Goal: Information Seeking & Learning: Learn about a topic

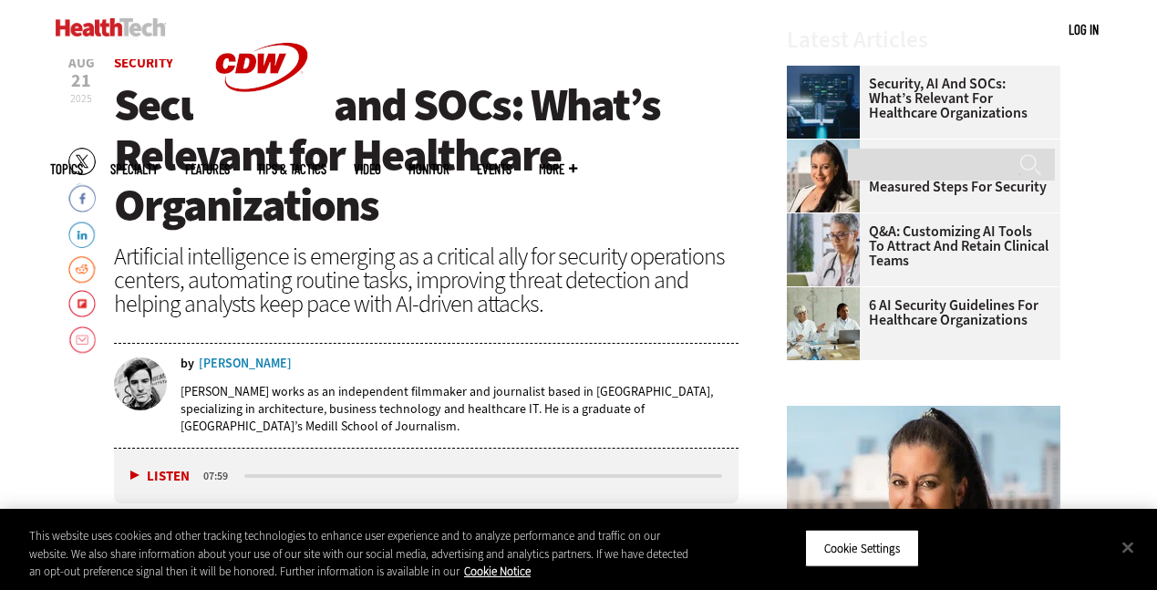
scroll to position [584, 0]
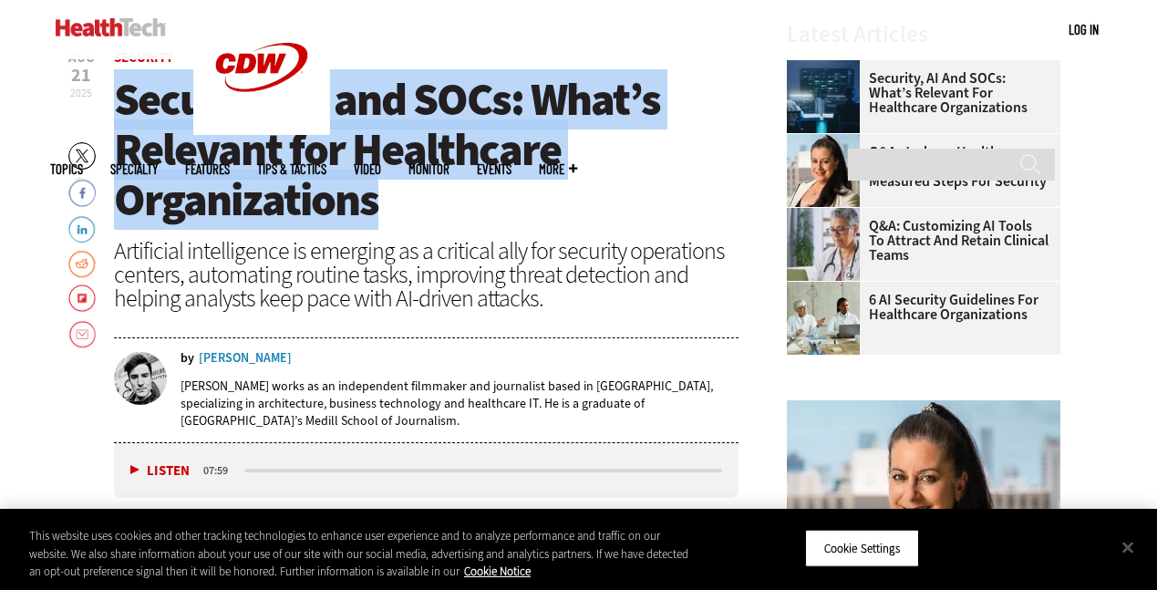
drag, startPoint x: 413, startPoint y: 210, endPoint x: 112, endPoint y: 105, distance: 318.6
copy span "Security, AI and SOCs: What’s Relevant for Healthcare Organizations"
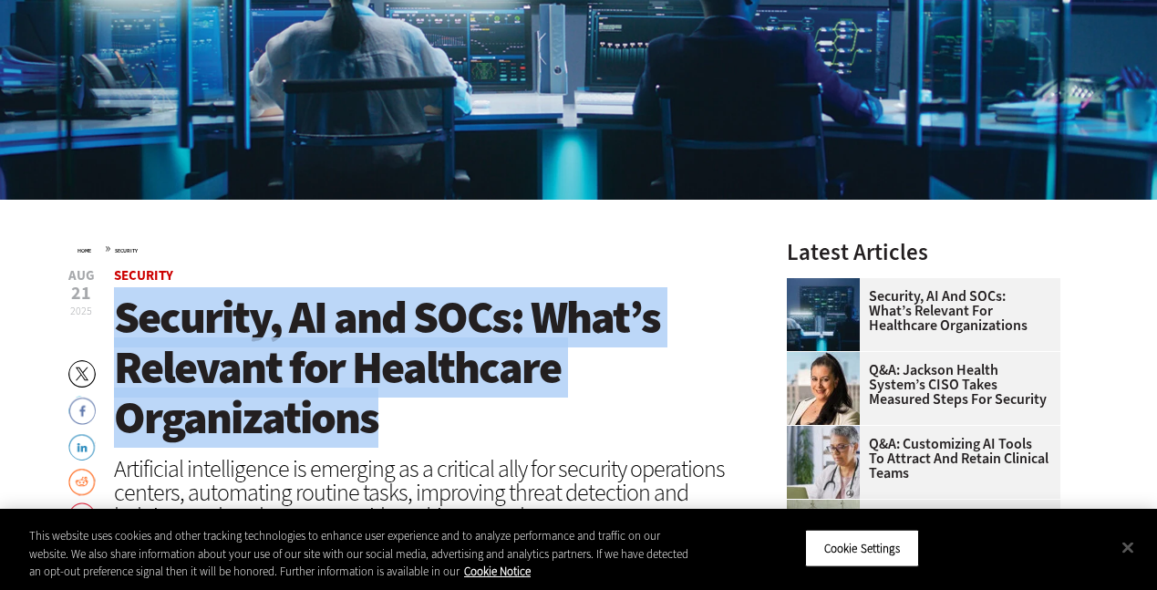
scroll to position [509, 0]
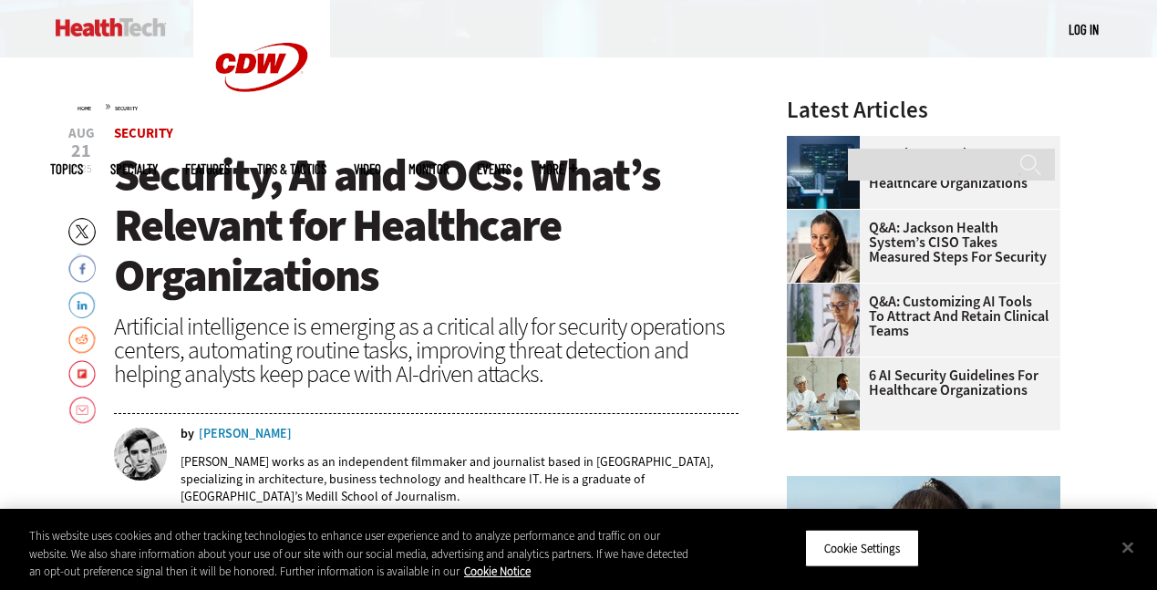
click at [494, 305] on header "Aug 21 2025 Twitter Facebook LinkedIn Reddit Flipboard Email Security Security,…" at bounding box center [426, 323] width 625 height 392
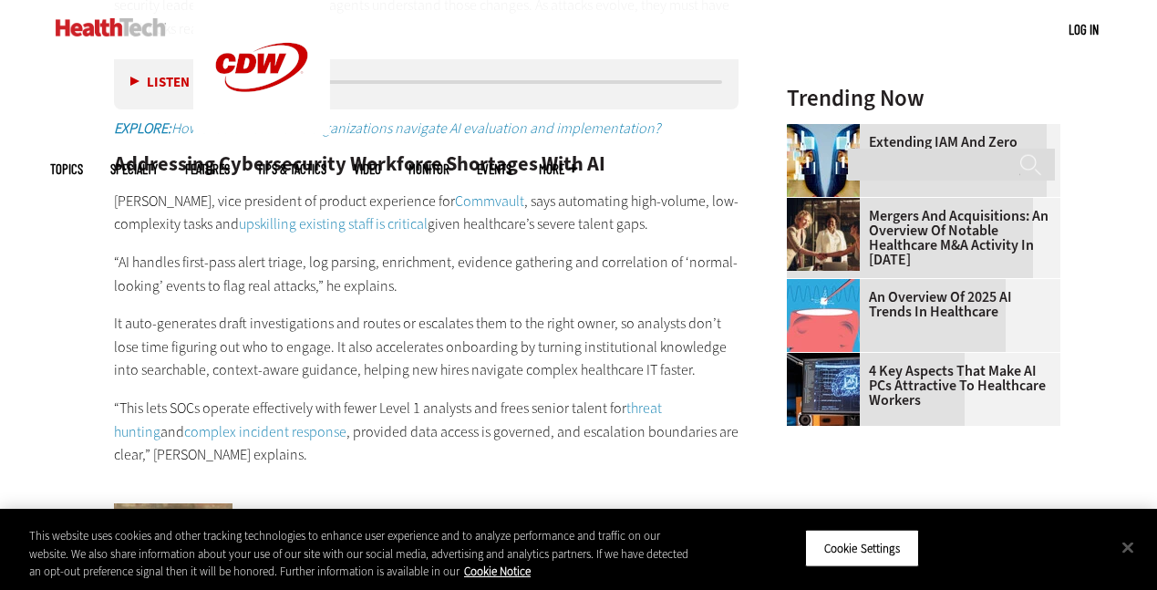
scroll to position [2429, 0]
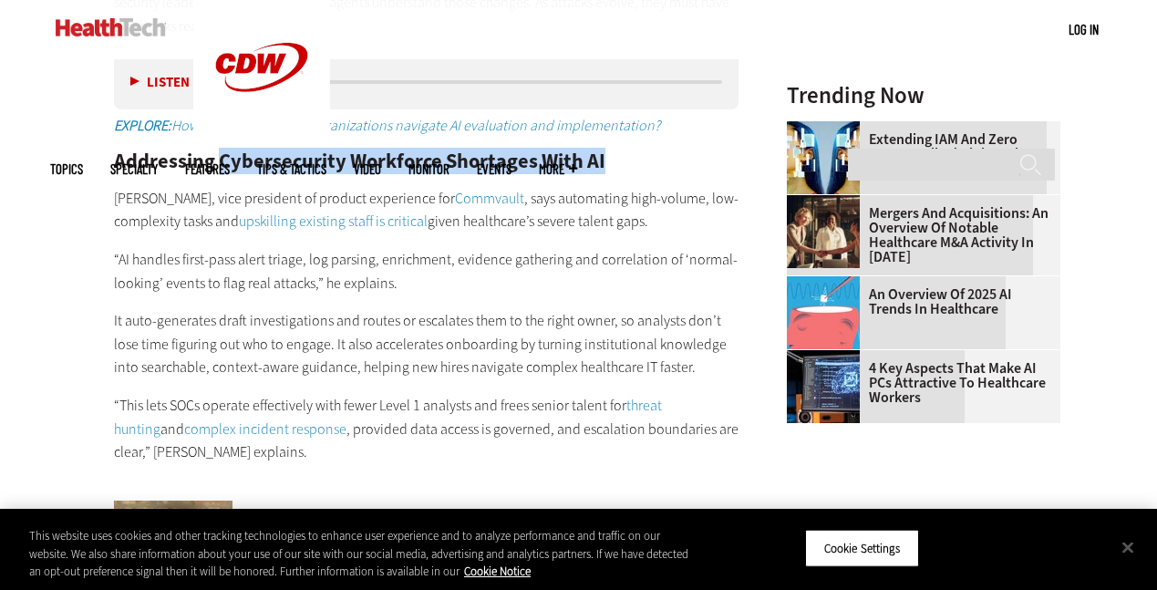
drag, startPoint x: 610, startPoint y: 129, endPoint x: 215, endPoint y: 136, distance: 394.9
click at [215, 151] on h2 "Addressing Cybersecurity Workforce Shortages With AI" at bounding box center [426, 161] width 625 height 20
copy h2 "Cybersecurity Workforce Shortages With AI"
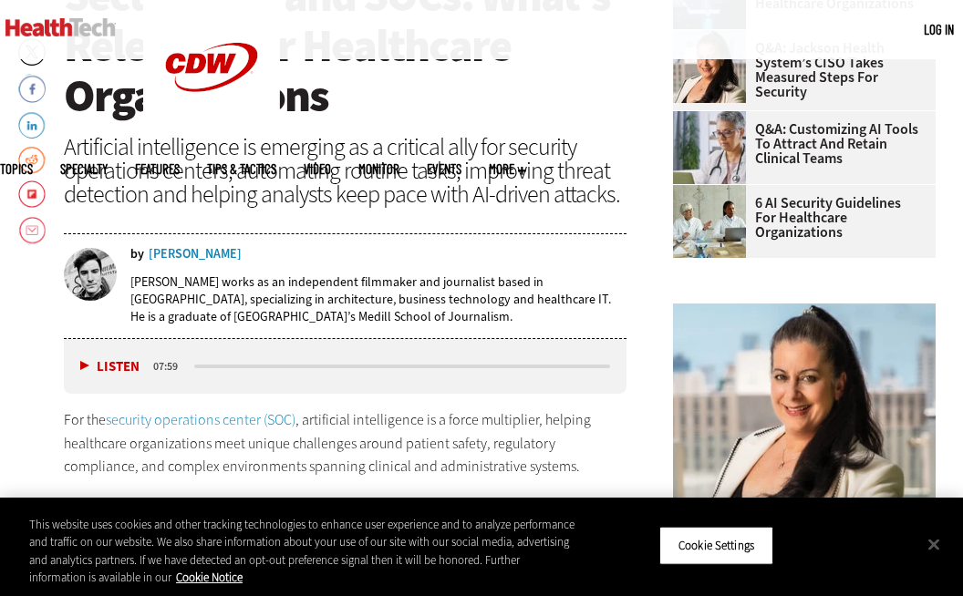
scroll to position [650, 0]
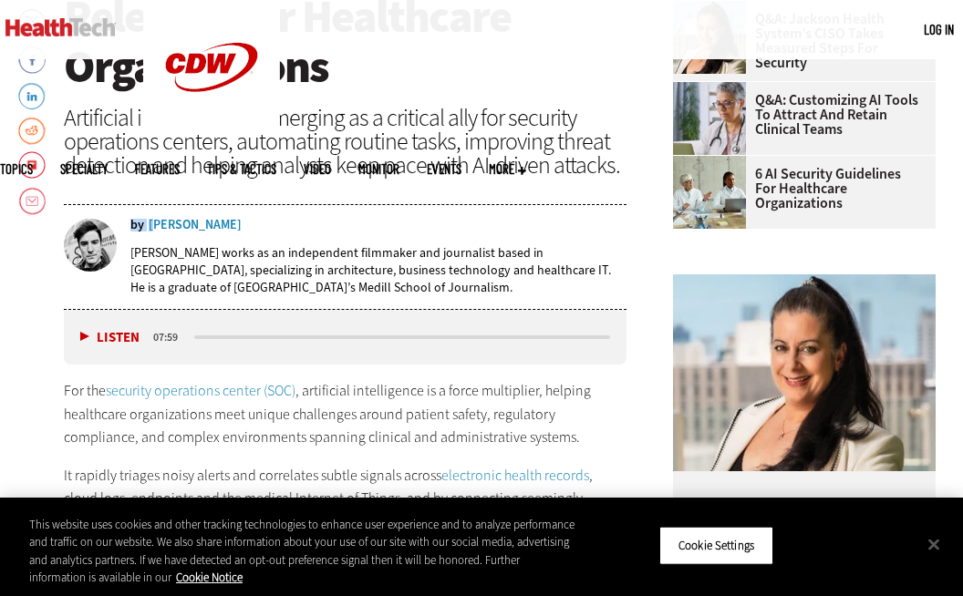
drag, startPoint x: 229, startPoint y: 224, endPoint x: 166, endPoint y: 225, distance: 62.9
click at [161, 224] on div "by Nathan Eddy" at bounding box center [378, 225] width 496 height 13
click at [272, 226] on div "by Nathan Eddy" at bounding box center [378, 225] width 496 height 13
drag, startPoint x: 233, startPoint y: 223, endPoint x: 214, endPoint y: 239, distance: 24.6
click at [208, 239] on div "by Nathan Eddy Nathan Eddy works as an independent filmmaker and journalist bas…" at bounding box center [345, 264] width 563 height 90
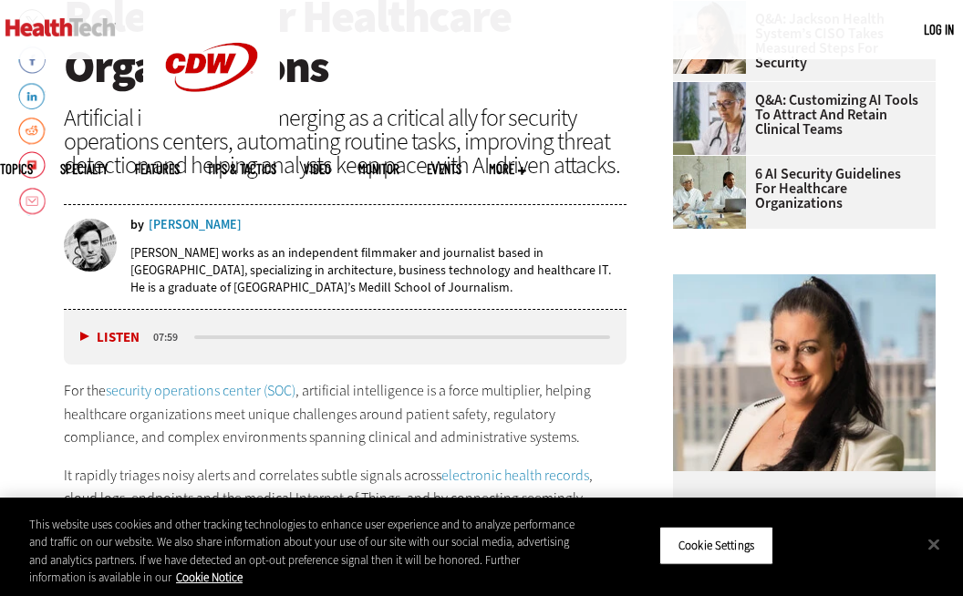
click at [247, 231] on div "by Nathan Eddy" at bounding box center [378, 225] width 496 height 13
drag, startPoint x: 146, startPoint y: 225, endPoint x: 217, endPoint y: 230, distance: 71.3
click at [212, 228] on div "by Nathan Eddy" at bounding box center [378, 225] width 496 height 13
click at [260, 236] on div "[PERSON_NAME] works as an independent filmmaker and journalist based in [GEOGRA…" at bounding box center [378, 270] width 496 height 77
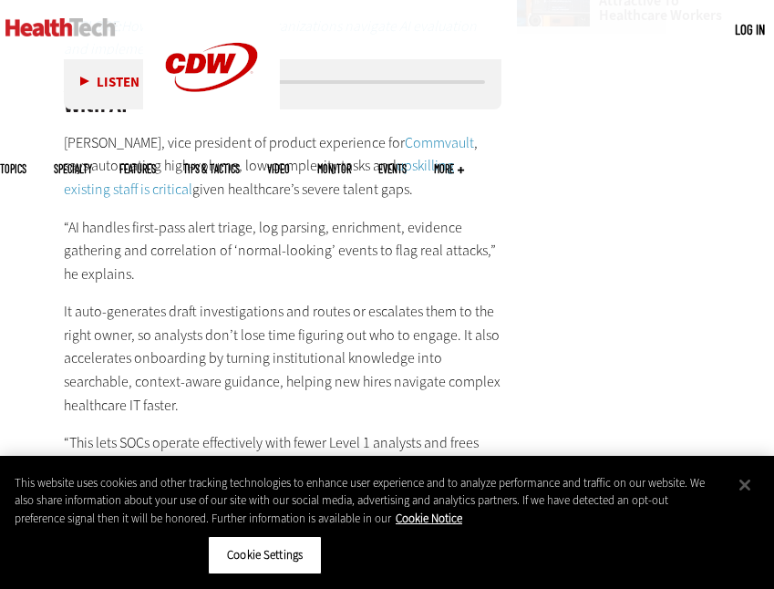
scroll to position [2646, 0]
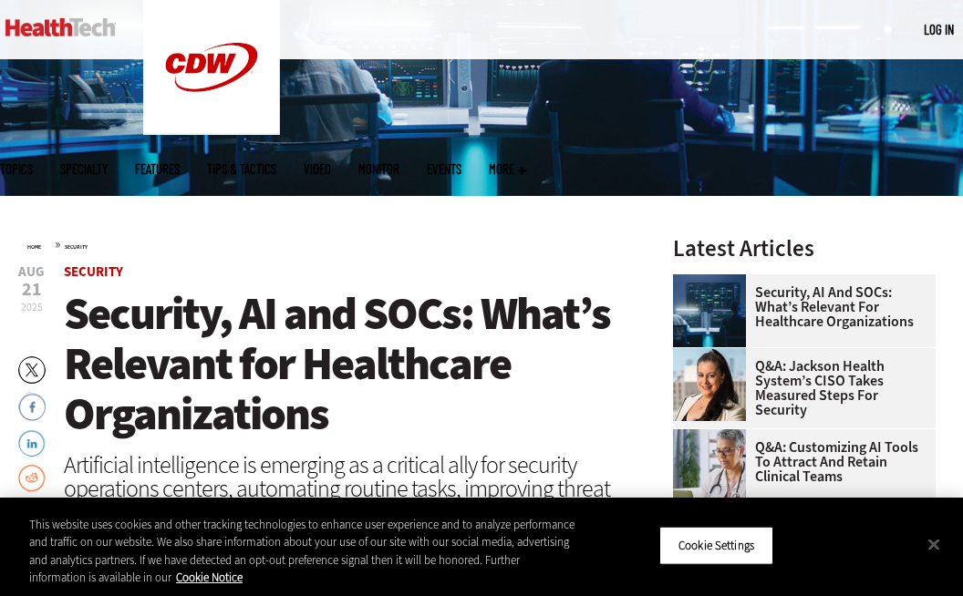
scroll to position [316, 0]
